Goal: Use online tool/utility: Utilize a website feature to perform a specific function

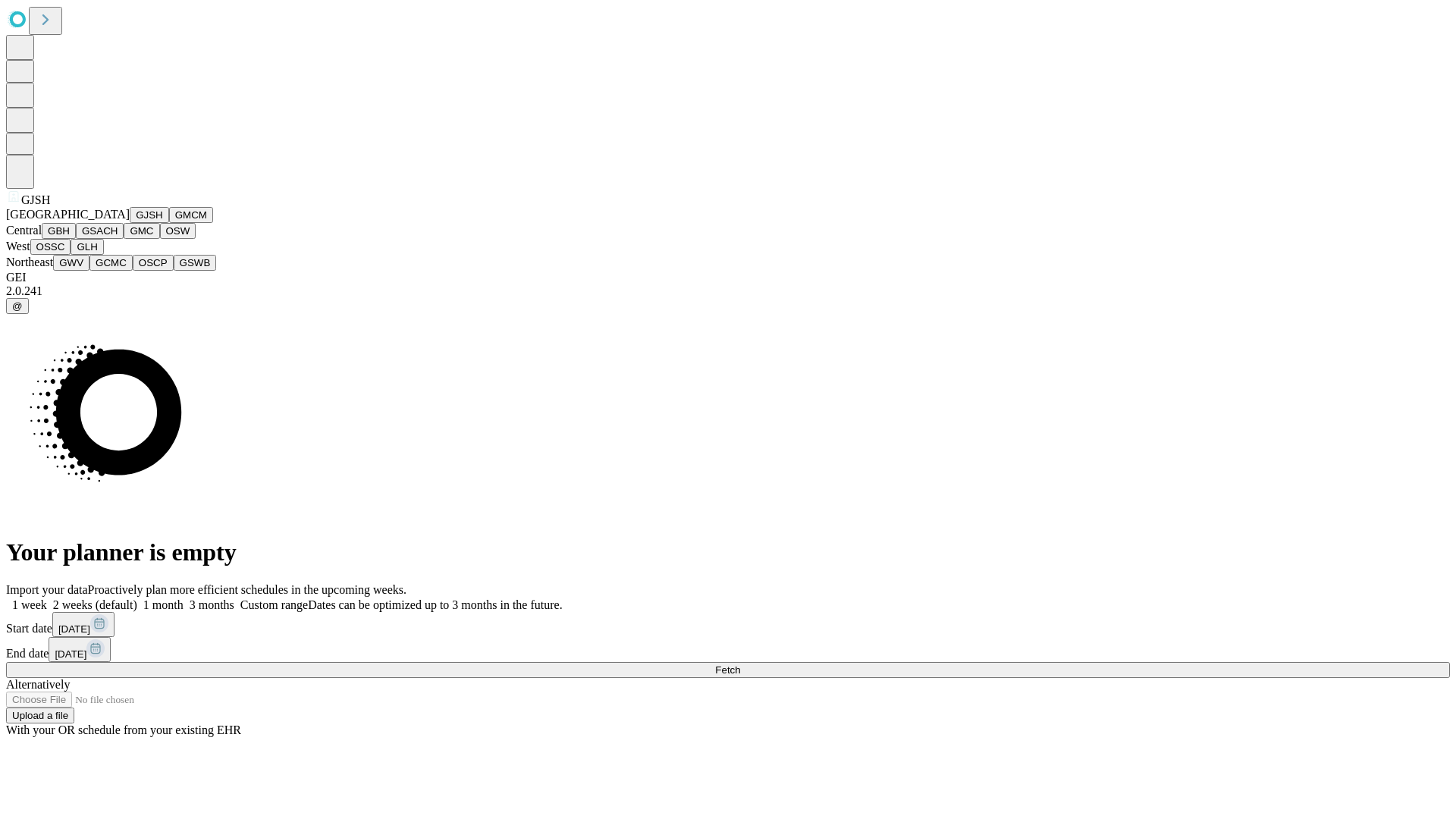
click at [130, 223] on button "GJSH" at bounding box center [149, 215] width 39 height 16
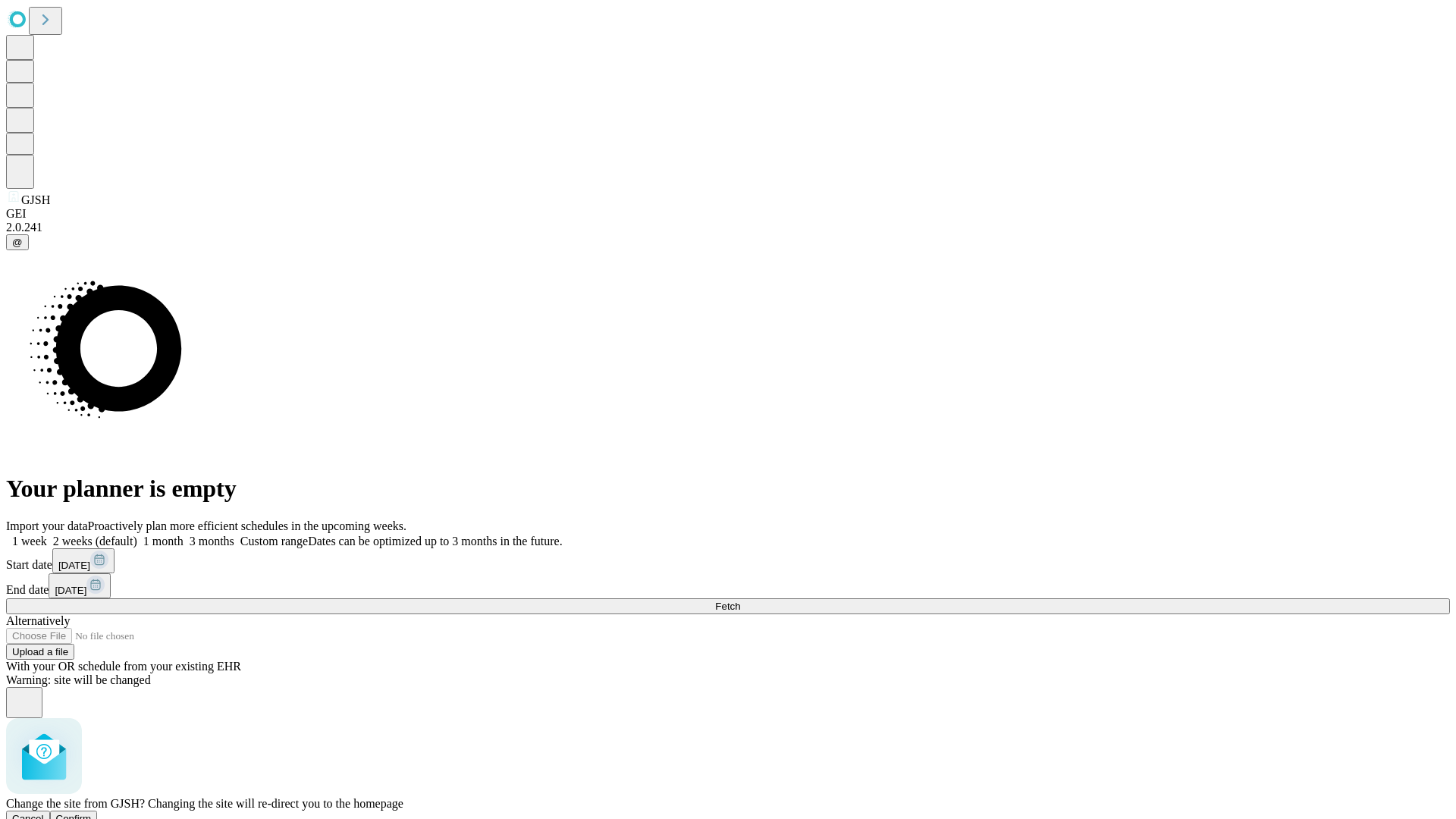
click at [91, 814] on span "Confirm" at bounding box center [73, 819] width 36 height 11
click at [47, 535] on label "1 week" at bounding box center [27, 541] width 41 height 13
click at [740, 601] on span "Fetch" at bounding box center [727, 606] width 25 height 11
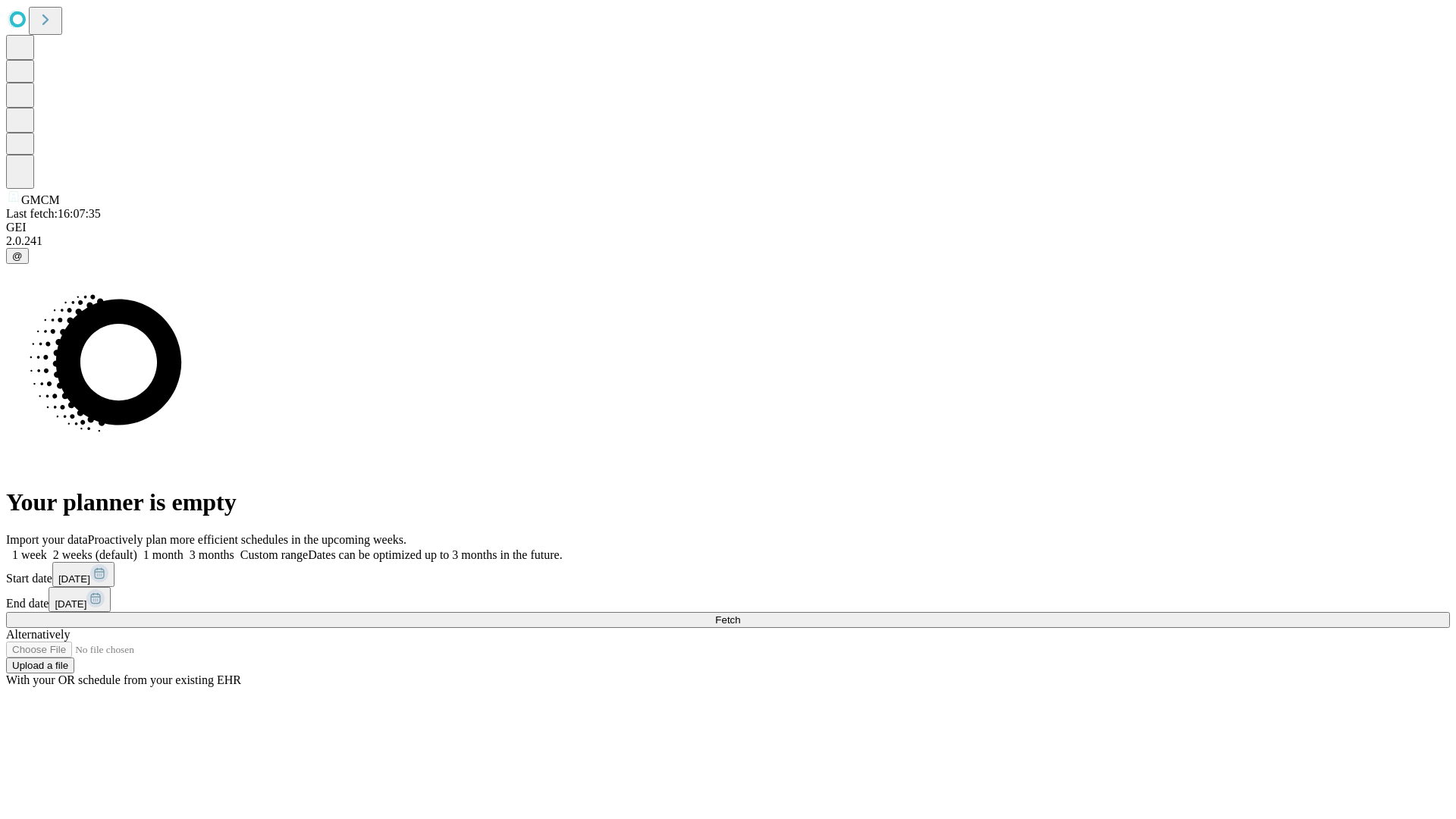
click at [47, 548] on label "1 week" at bounding box center [27, 555] width 41 height 13
click at [740, 614] on span "Fetch" at bounding box center [727, 620] width 25 height 11
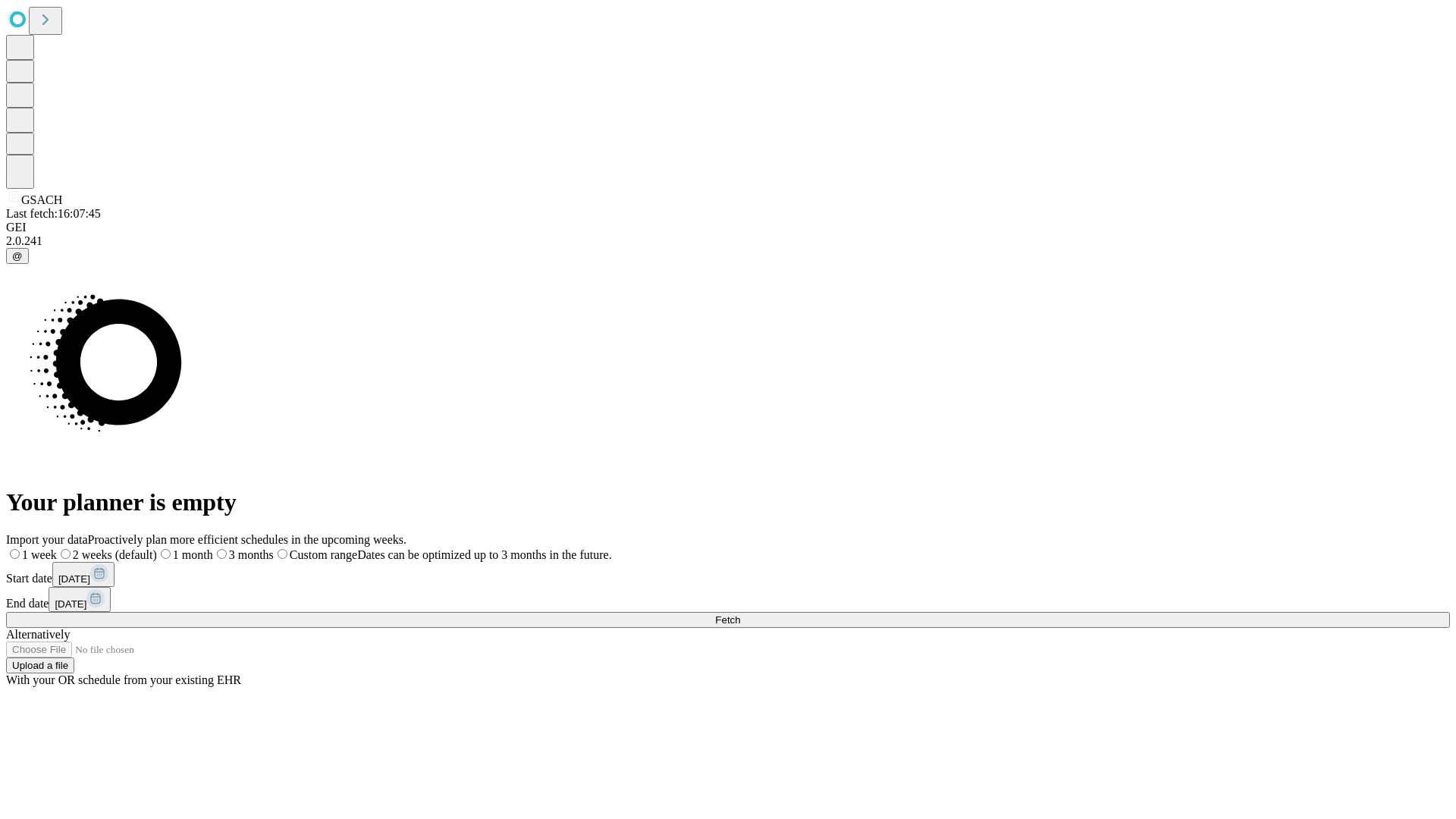
click at [57, 548] on label "1 week" at bounding box center [32, 555] width 51 height 13
click at [740, 614] on span "Fetch" at bounding box center [727, 620] width 25 height 11
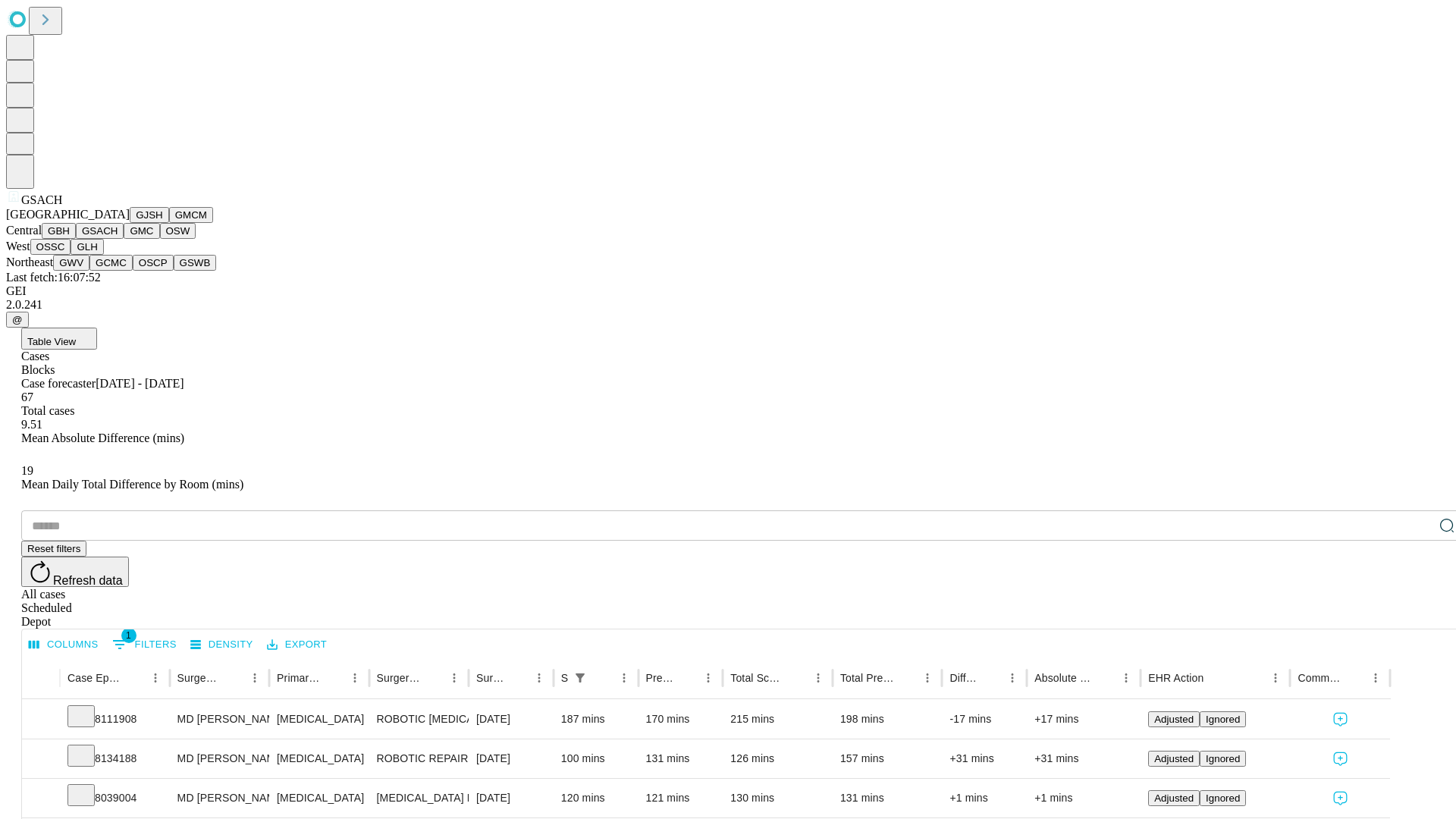
click at [123, 239] on button "GMC" at bounding box center [141, 230] width 36 height 16
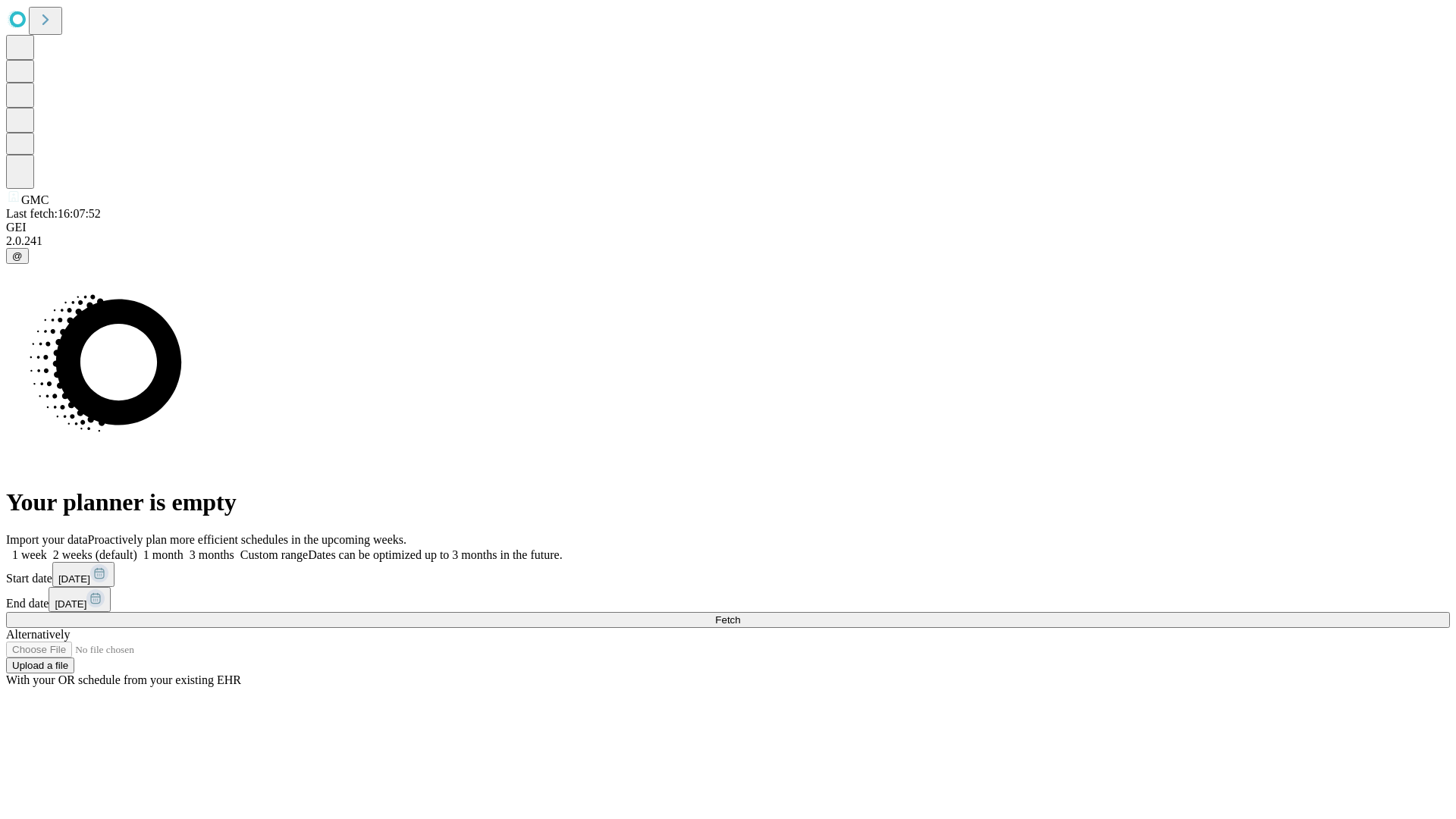
click at [47, 548] on label "1 week" at bounding box center [27, 555] width 41 height 13
click at [740, 614] on span "Fetch" at bounding box center [727, 620] width 25 height 11
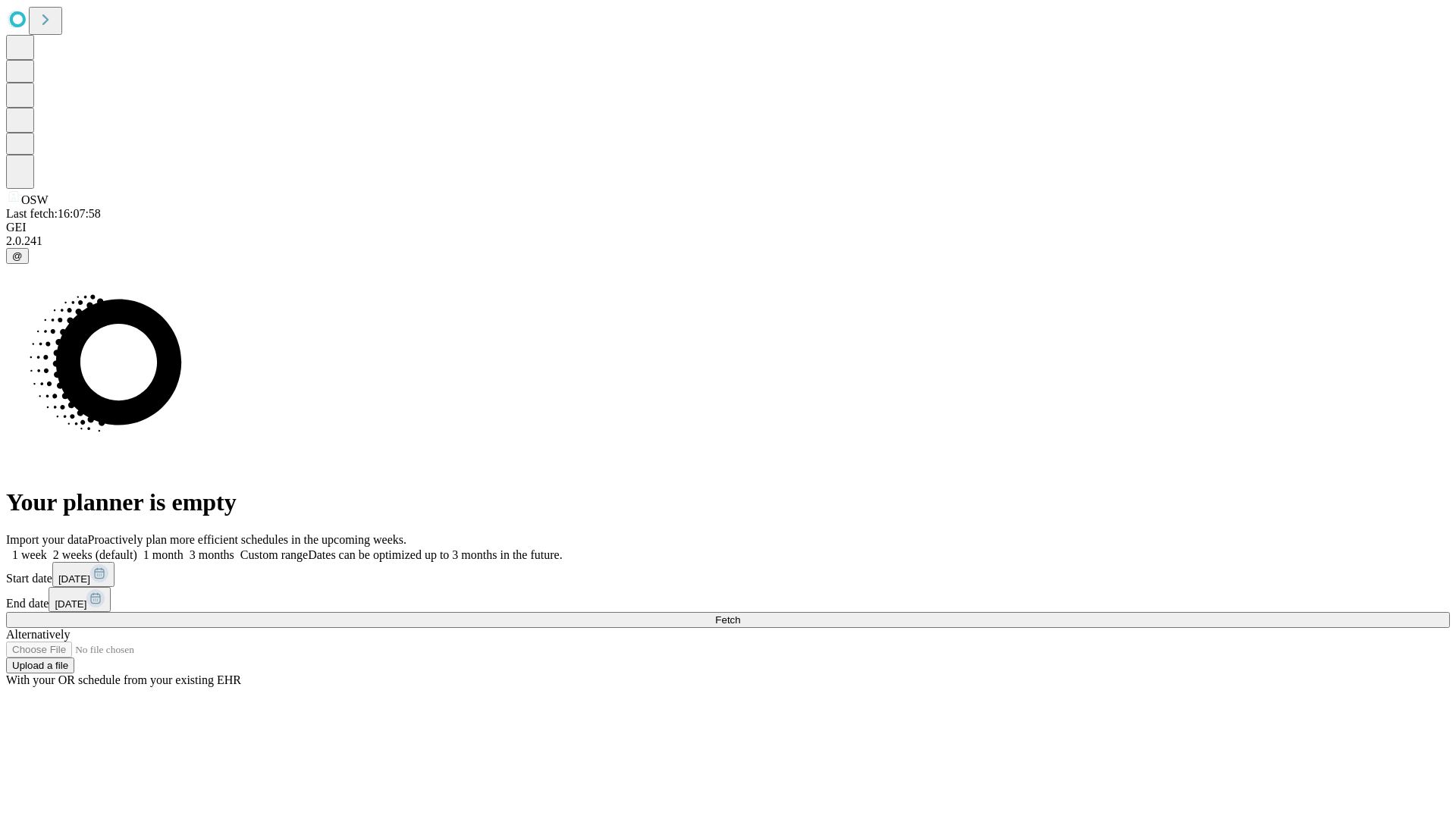
click at [47, 548] on label "1 week" at bounding box center [27, 555] width 41 height 13
click at [740, 614] on span "Fetch" at bounding box center [727, 620] width 25 height 11
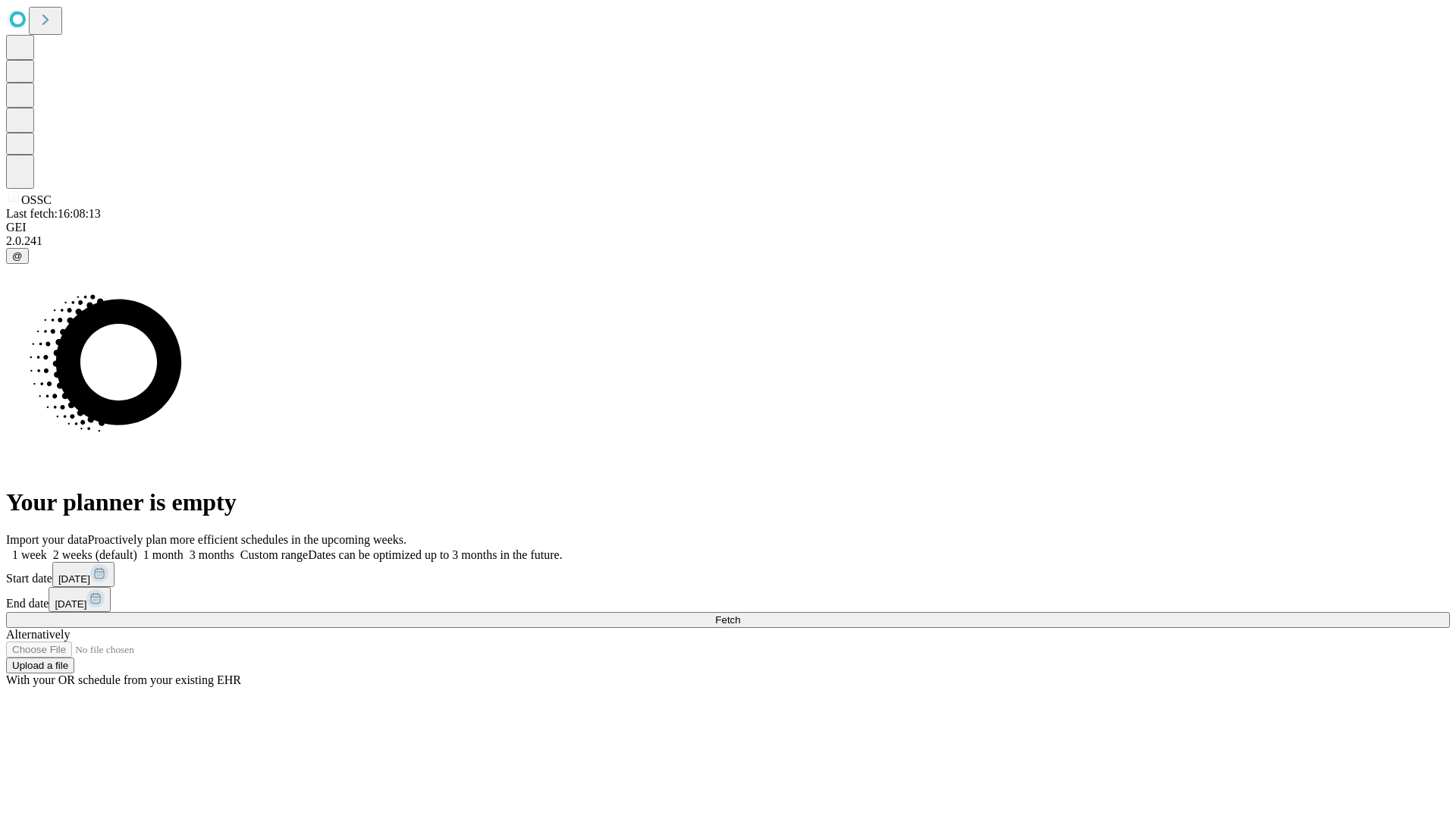
click at [47, 548] on label "1 week" at bounding box center [27, 555] width 41 height 13
click at [740, 614] on span "Fetch" at bounding box center [727, 620] width 25 height 11
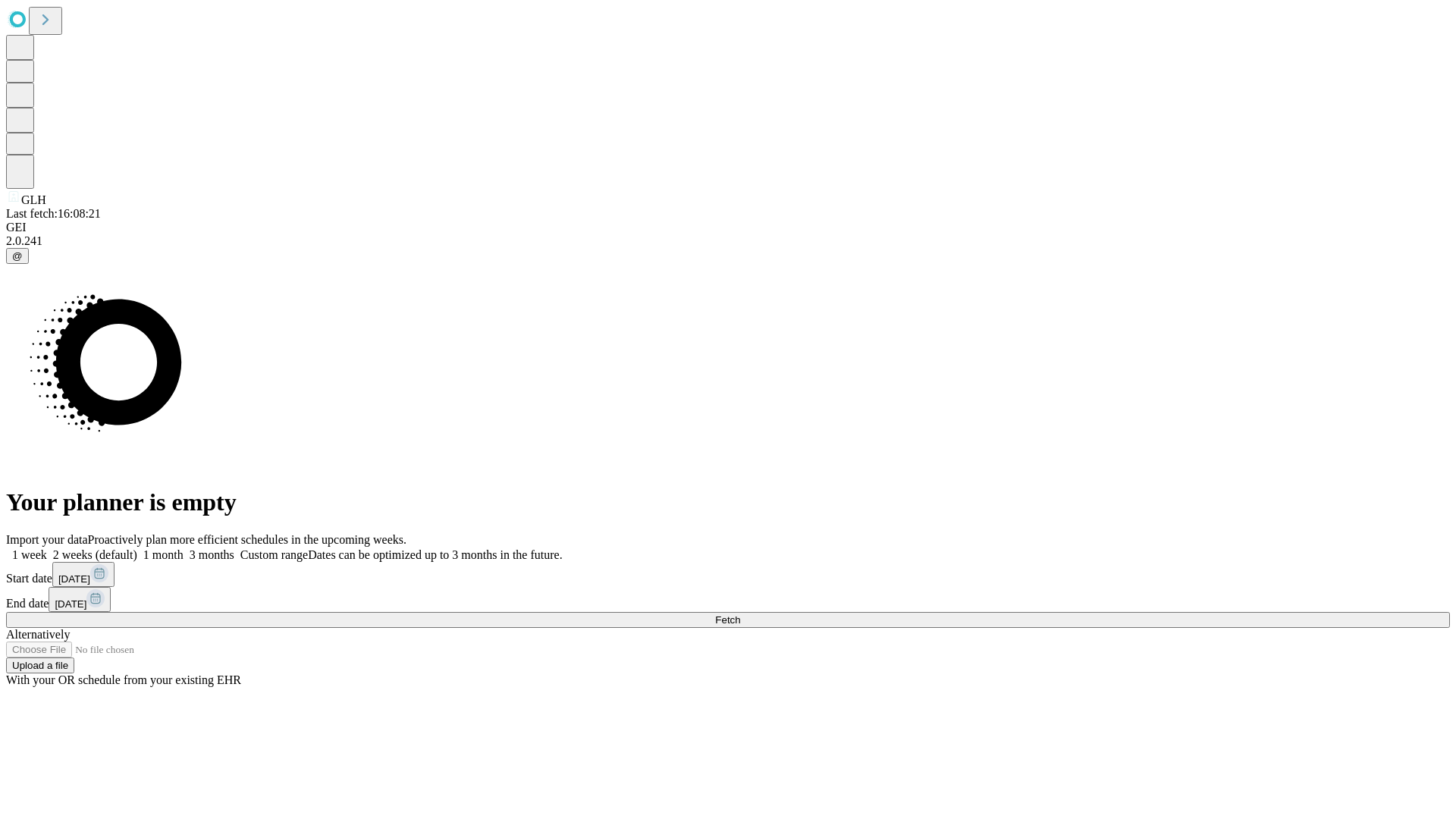
click at [47, 548] on label "1 week" at bounding box center [27, 555] width 41 height 13
click at [740, 614] on span "Fetch" at bounding box center [727, 620] width 25 height 11
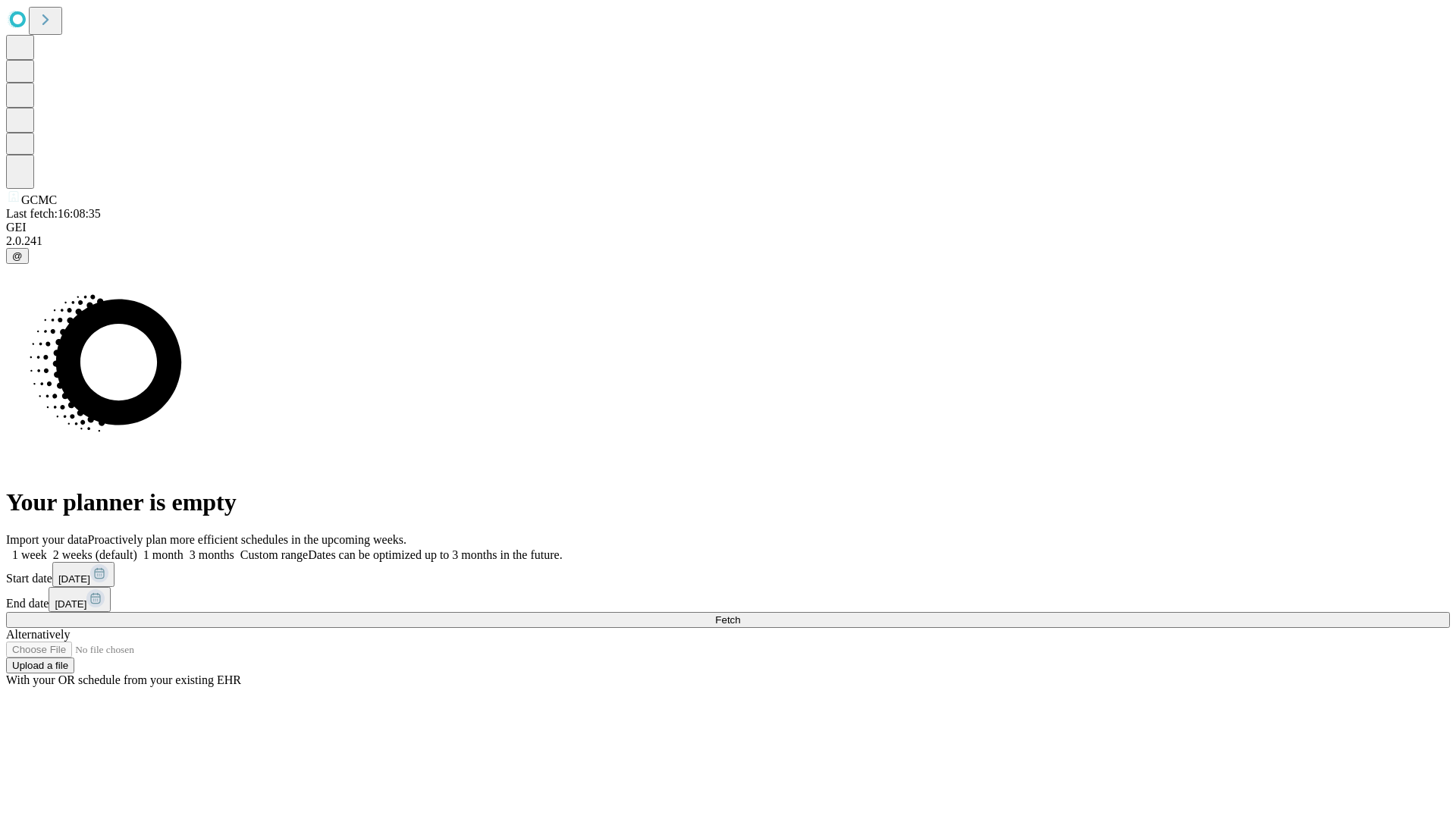
click at [740, 614] on span "Fetch" at bounding box center [727, 620] width 25 height 11
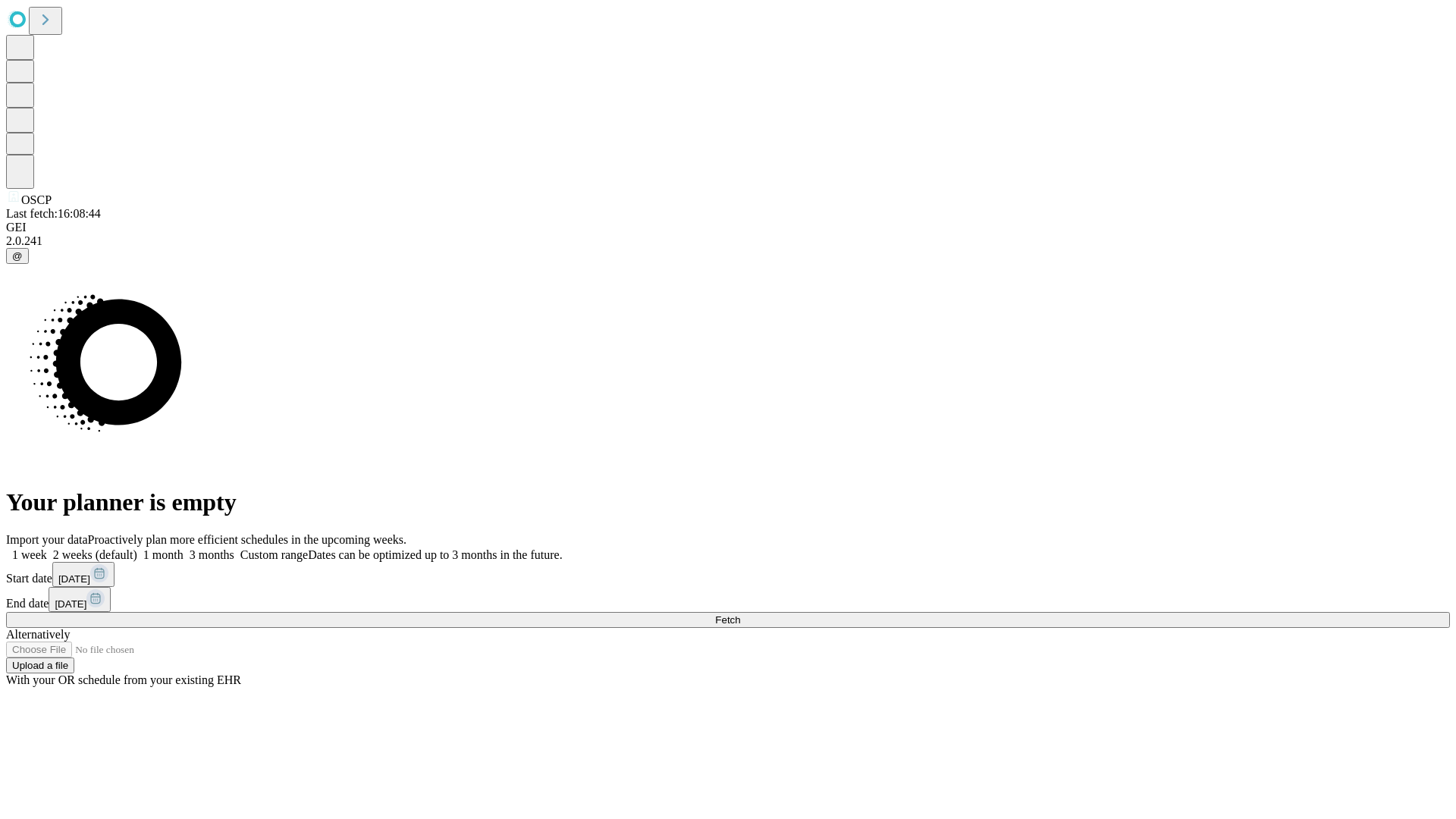
click at [47, 548] on label "1 week" at bounding box center [27, 555] width 41 height 13
click at [740, 614] on span "Fetch" at bounding box center [727, 620] width 25 height 11
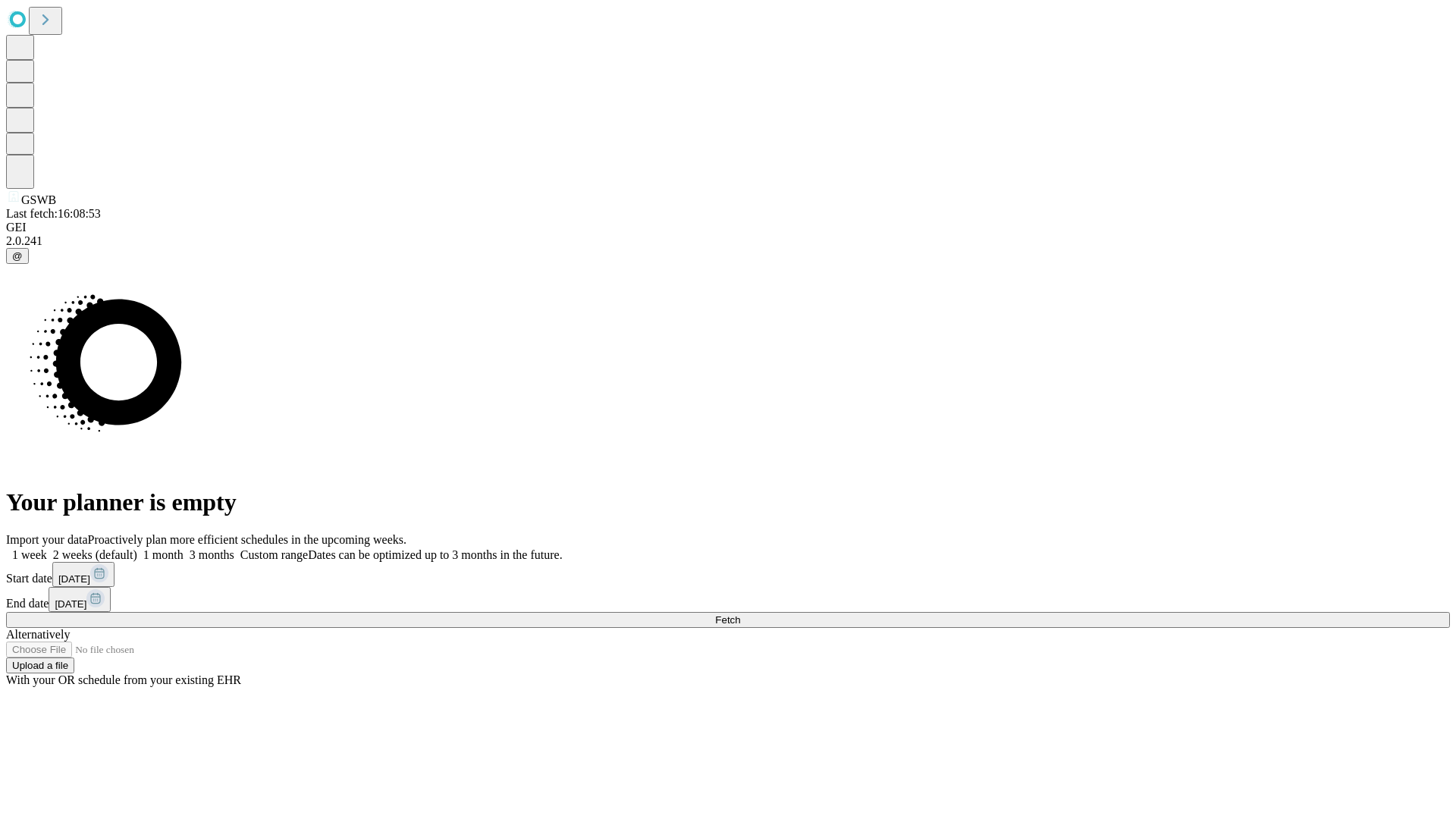
click at [740, 614] on span "Fetch" at bounding box center [727, 620] width 25 height 11
